Goal: Task Accomplishment & Management: Manage account settings

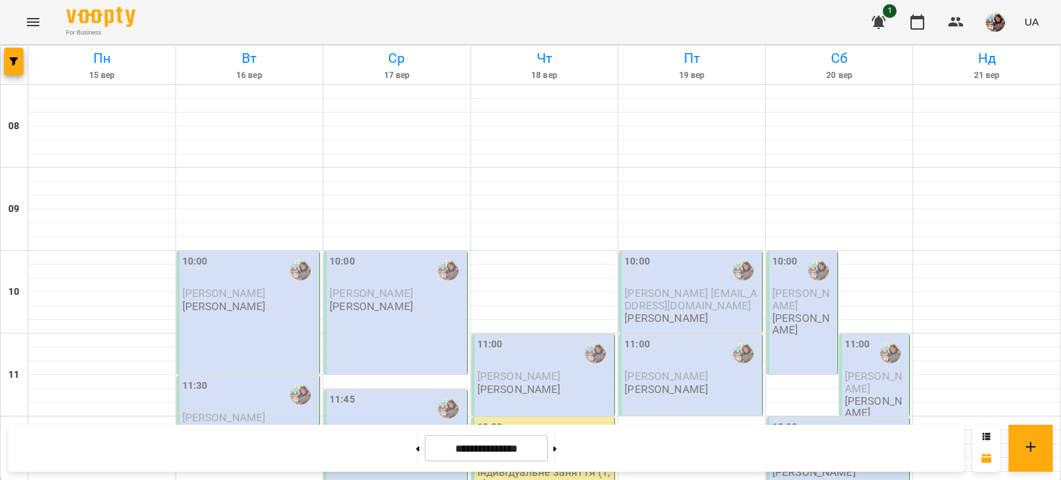
scroll to position [30, 0]
click at [238, 254] on div "10:00" at bounding box center [249, 270] width 135 height 32
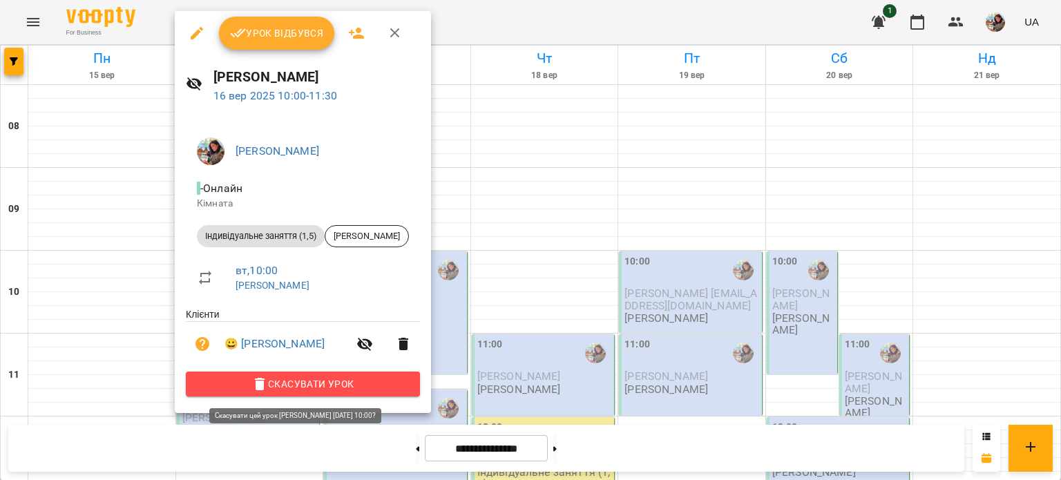
click at [359, 379] on span "Скасувати Урок" at bounding box center [303, 384] width 212 height 17
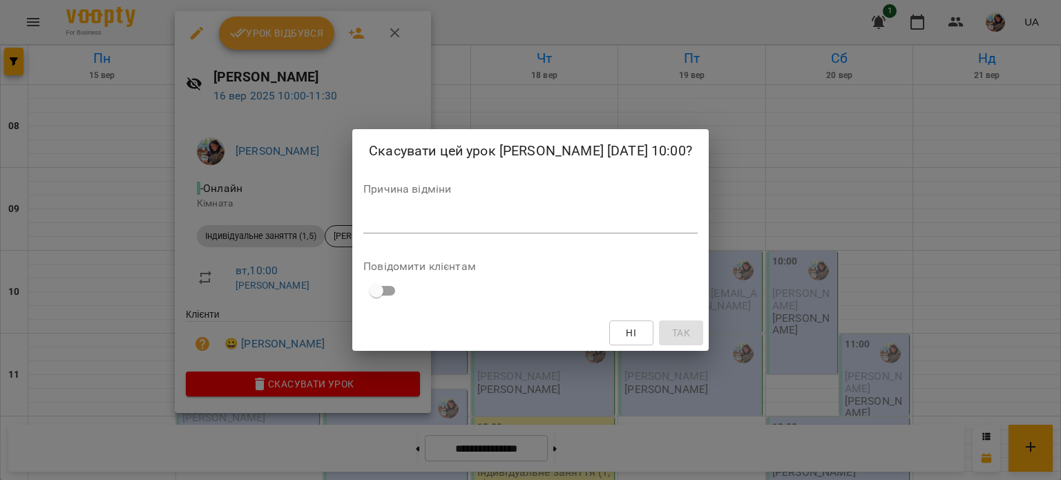
click at [393, 228] on textarea at bounding box center [531, 222] width 334 height 13
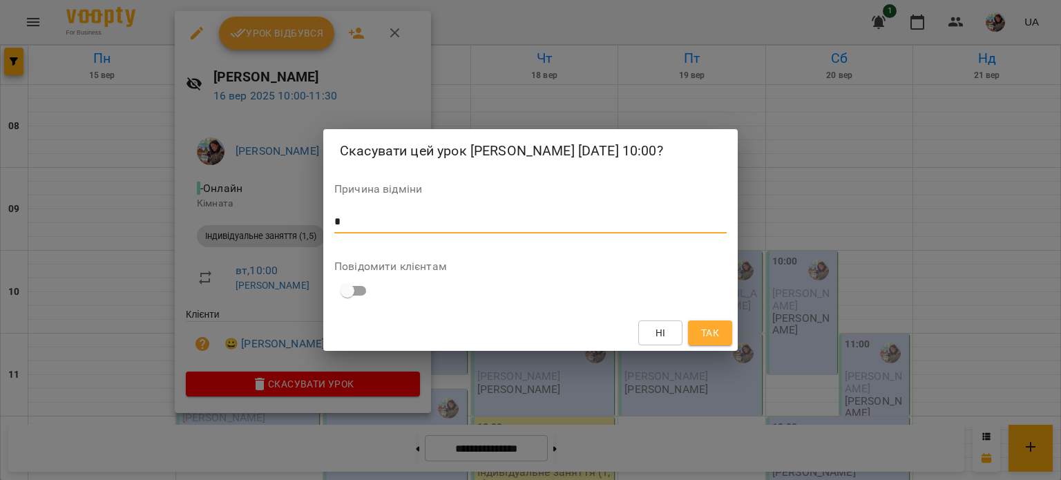
type textarea "*"
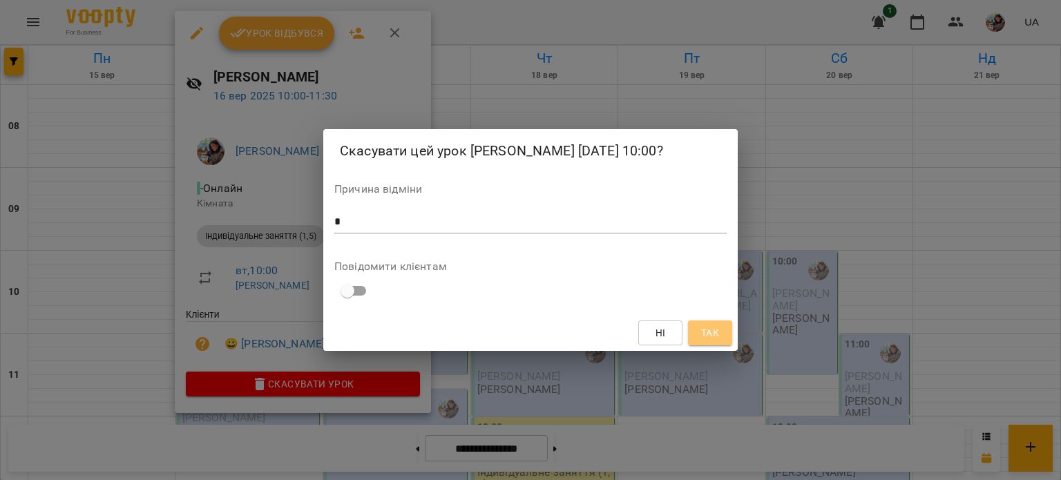
click at [713, 341] on span "Так" at bounding box center [710, 333] width 18 height 17
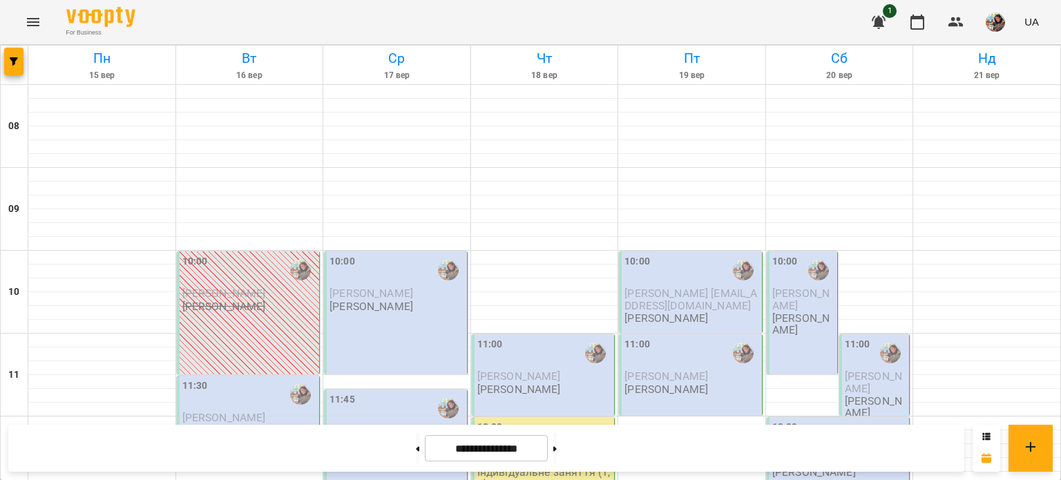
scroll to position [564, 0]
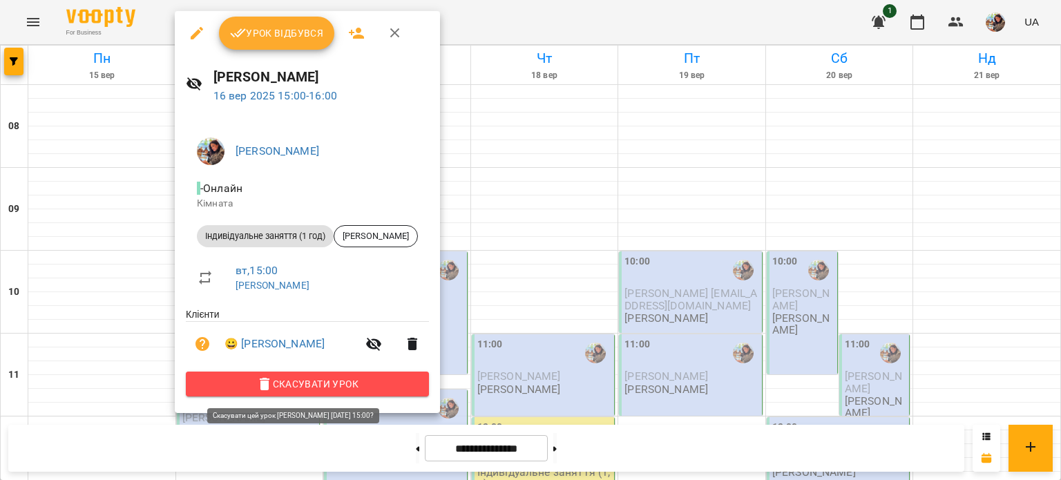
click at [305, 381] on span "Скасувати Урок" at bounding box center [307, 384] width 221 height 17
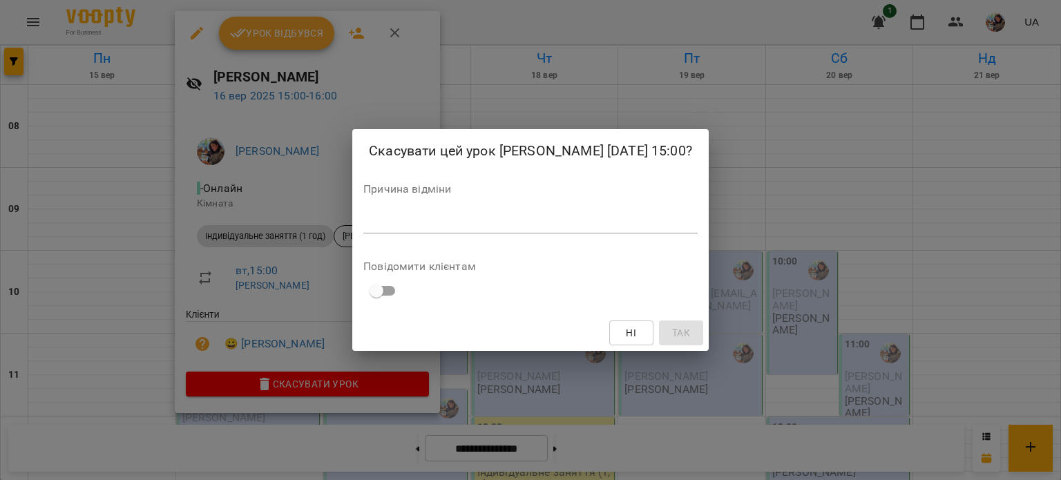
click at [364, 229] on textarea at bounding box center [531, 222] width 334 height 13
click at [643, 341] on span "Ні" at bounding box center [632, 333] width 22 height 17
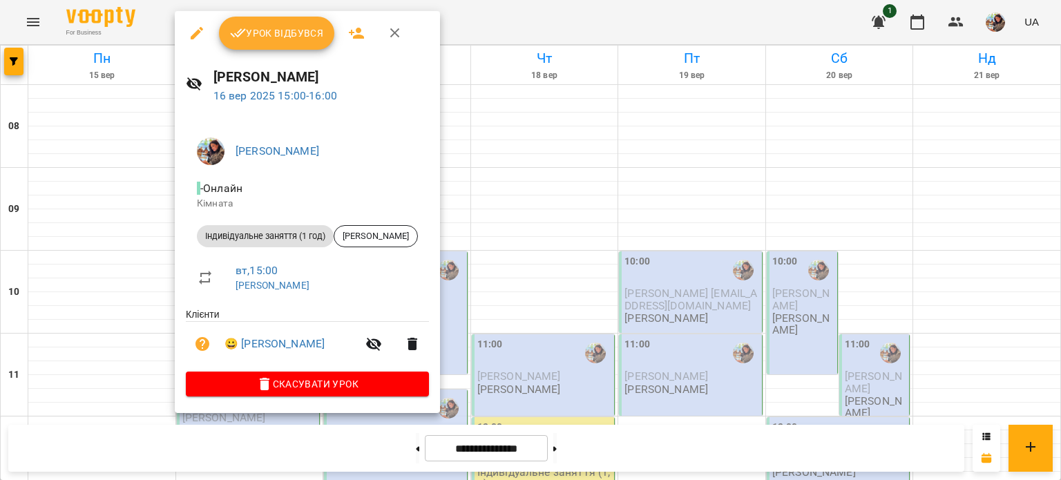
click at [127, 301] on div at bounding box center [530, 240] width 1061 height 480
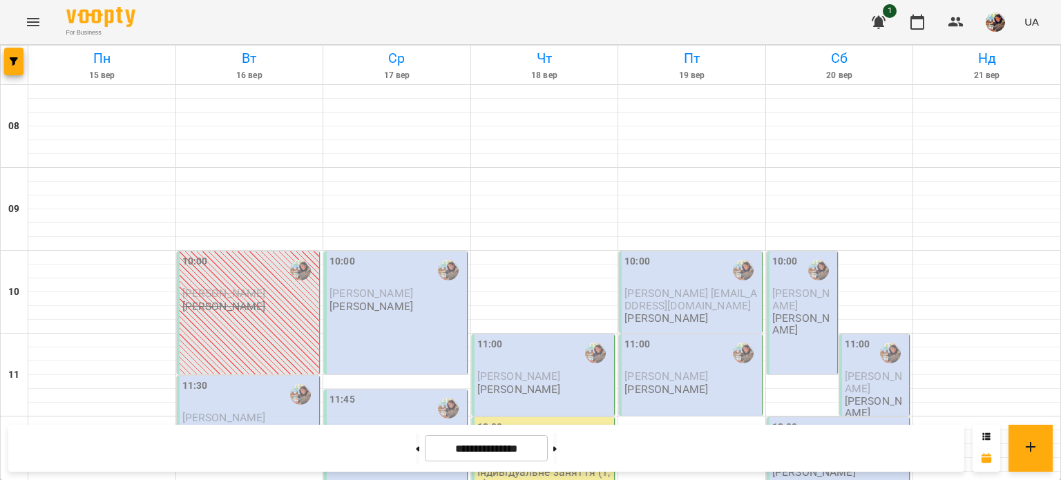
scroll to position [444, 0]
